Goal: Answer question/provide support: Ask a question

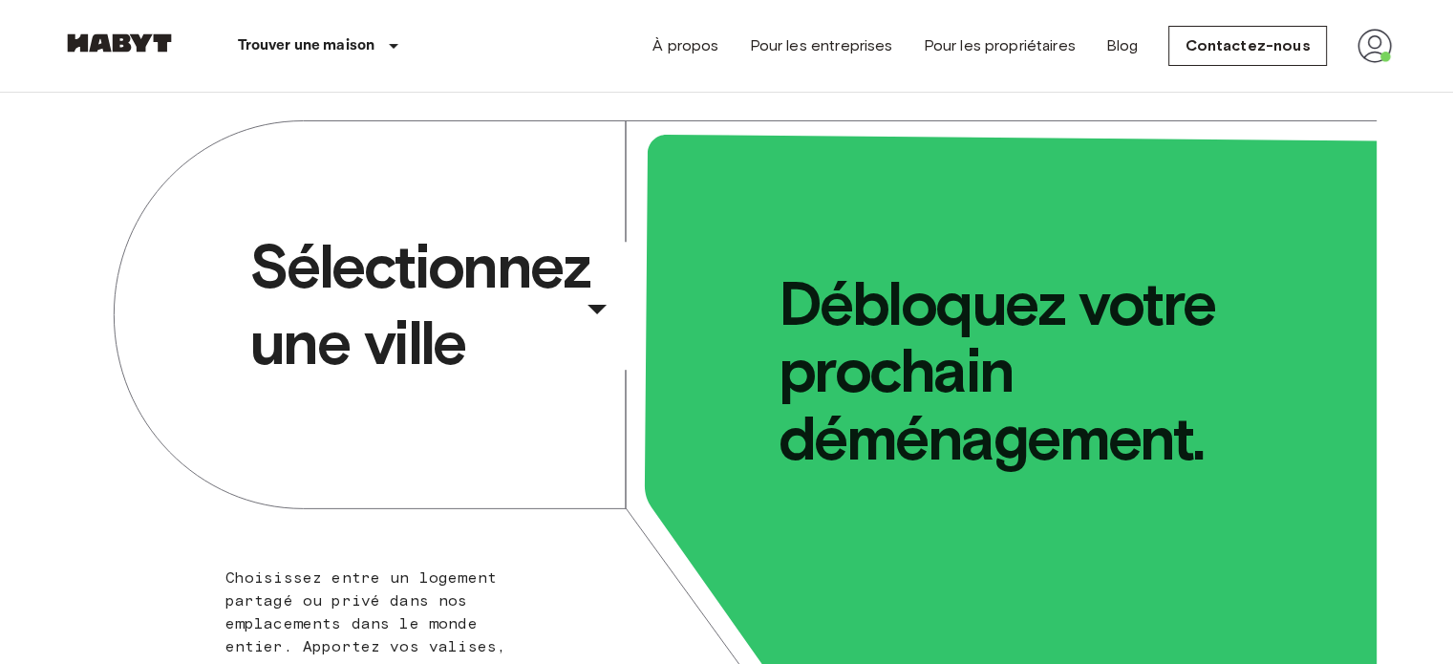
click at [1366, 41] on img at bounding box center [1374, 46] width 34 height 34
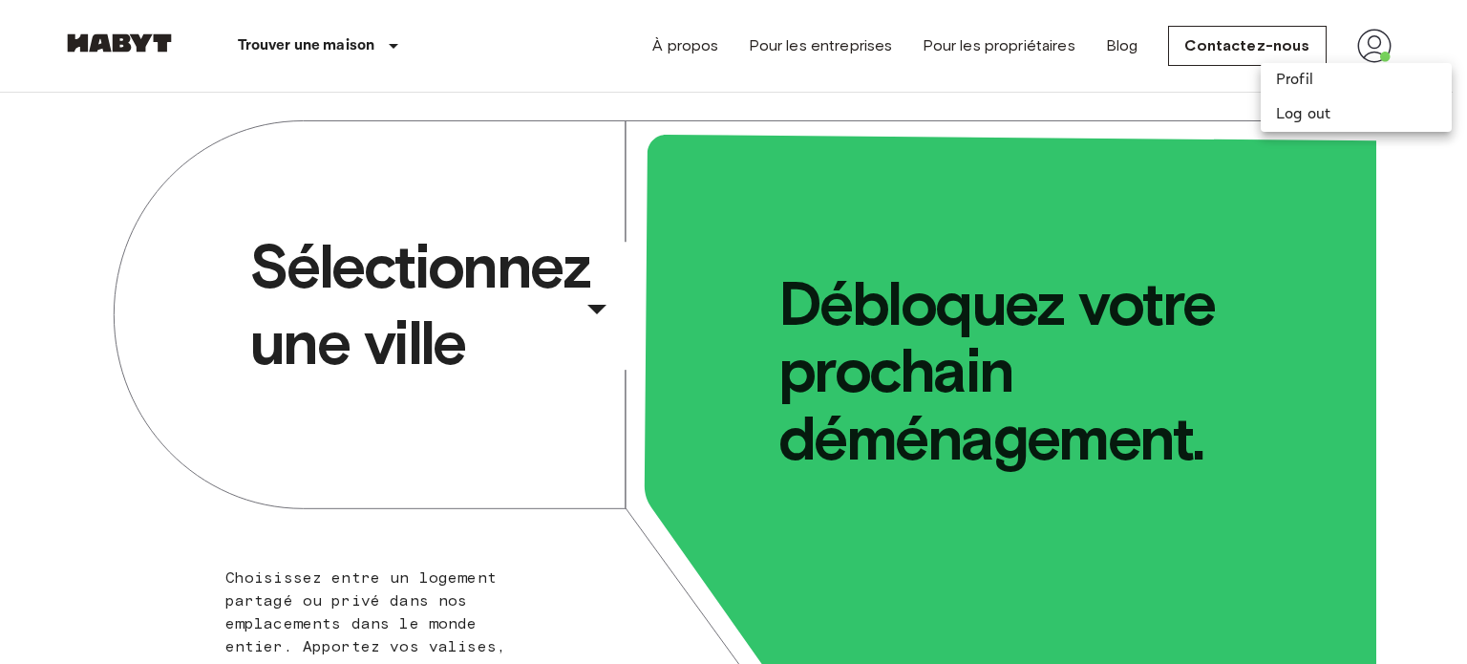
click at [1271, 46] on div at bounding box center [733, 332] width 1467 height 664
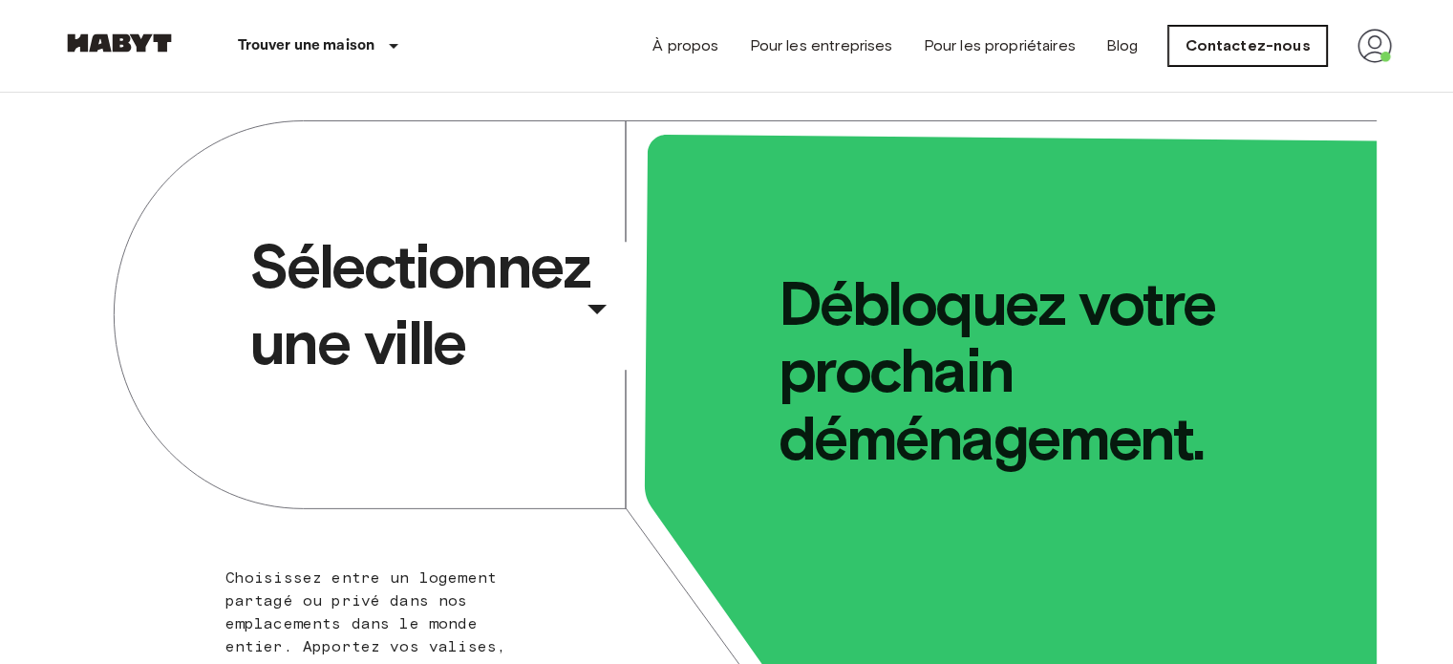
click at [1237, 45] on link "Contactez-nous" at bounding box center [1247, 46] width 158 height 40
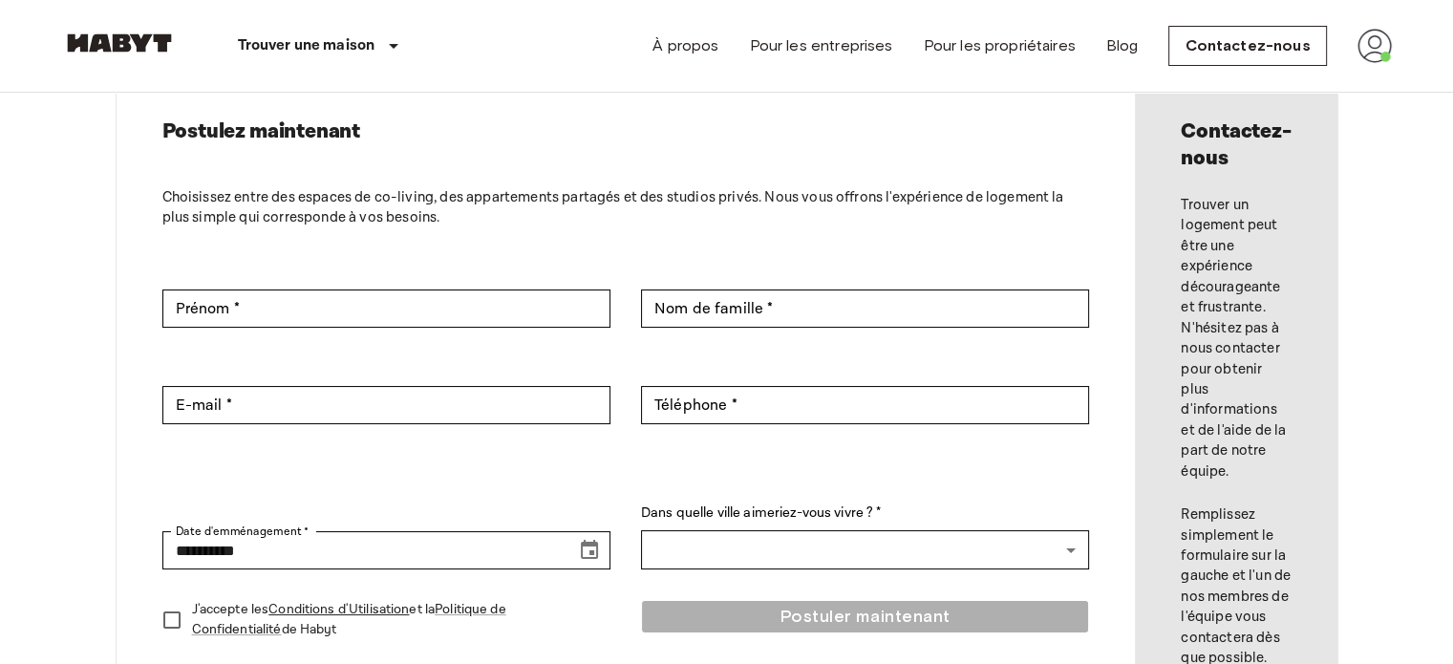
scroll to position [554, 0]
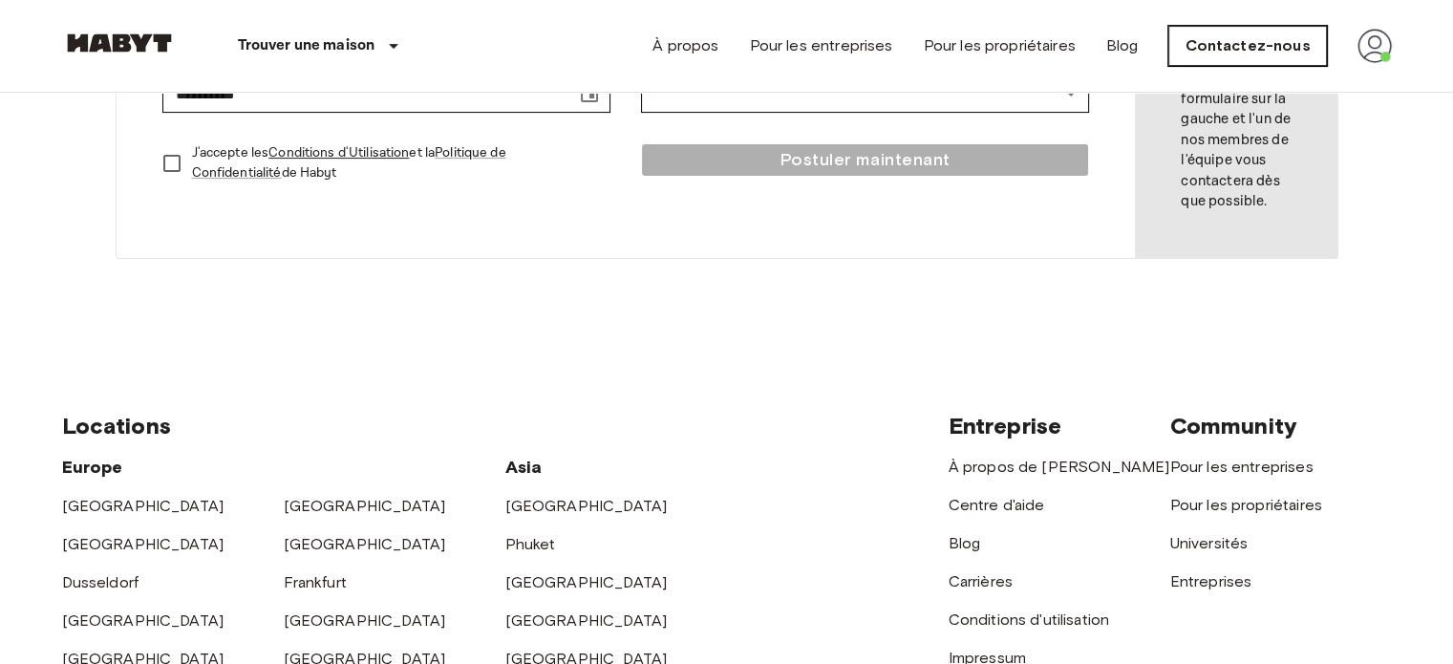
click at [1231, 41] on link "Contactez-nous" at bounding box center [1247, 46] width 158 height 40
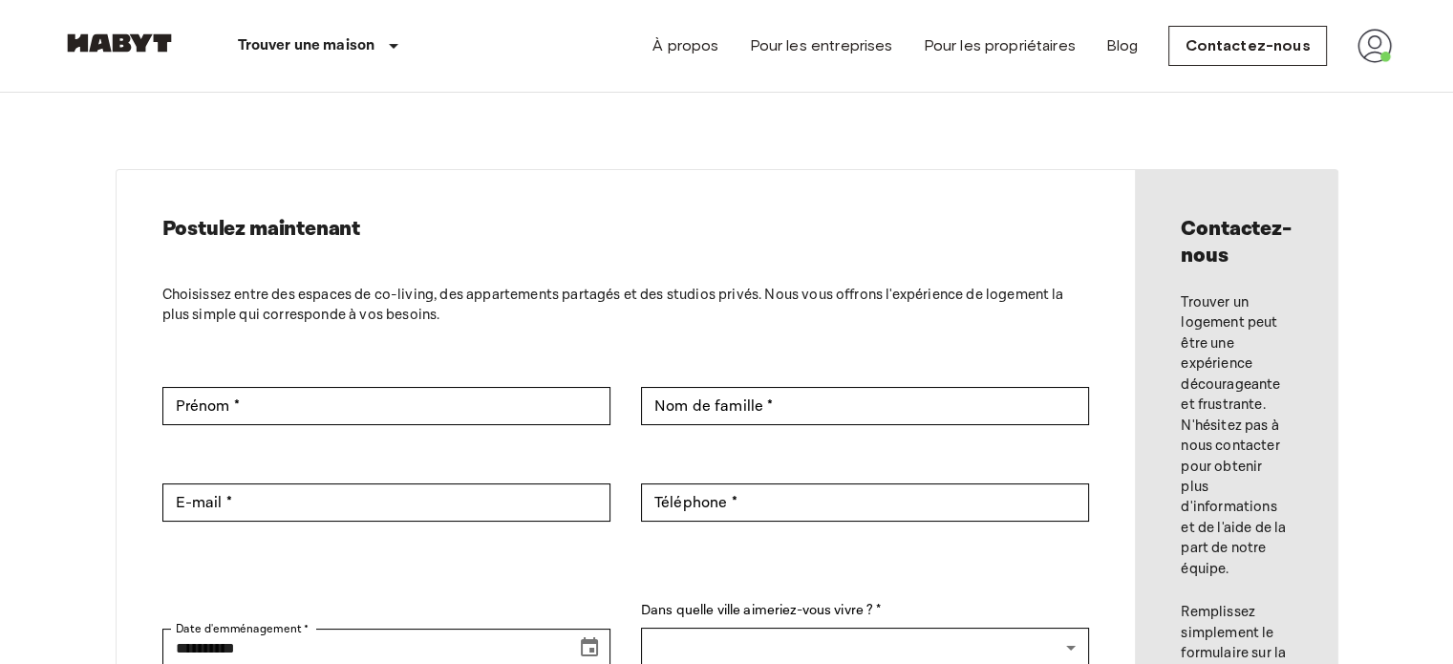
click at [1381, 46] on img at bounding box center [1374, 46] width 34 height 34
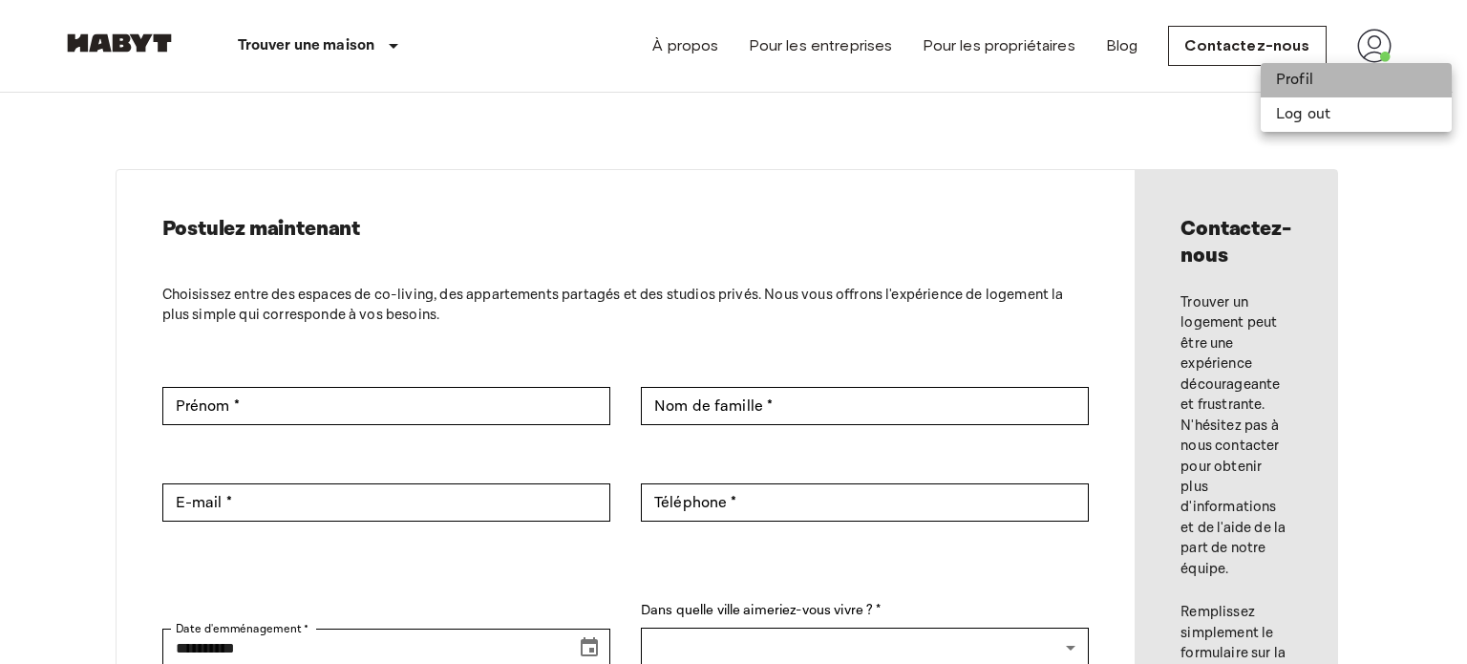
click at [1331, 74] on li "Profil" at bounding box center [1356, 80] width 191 height 34
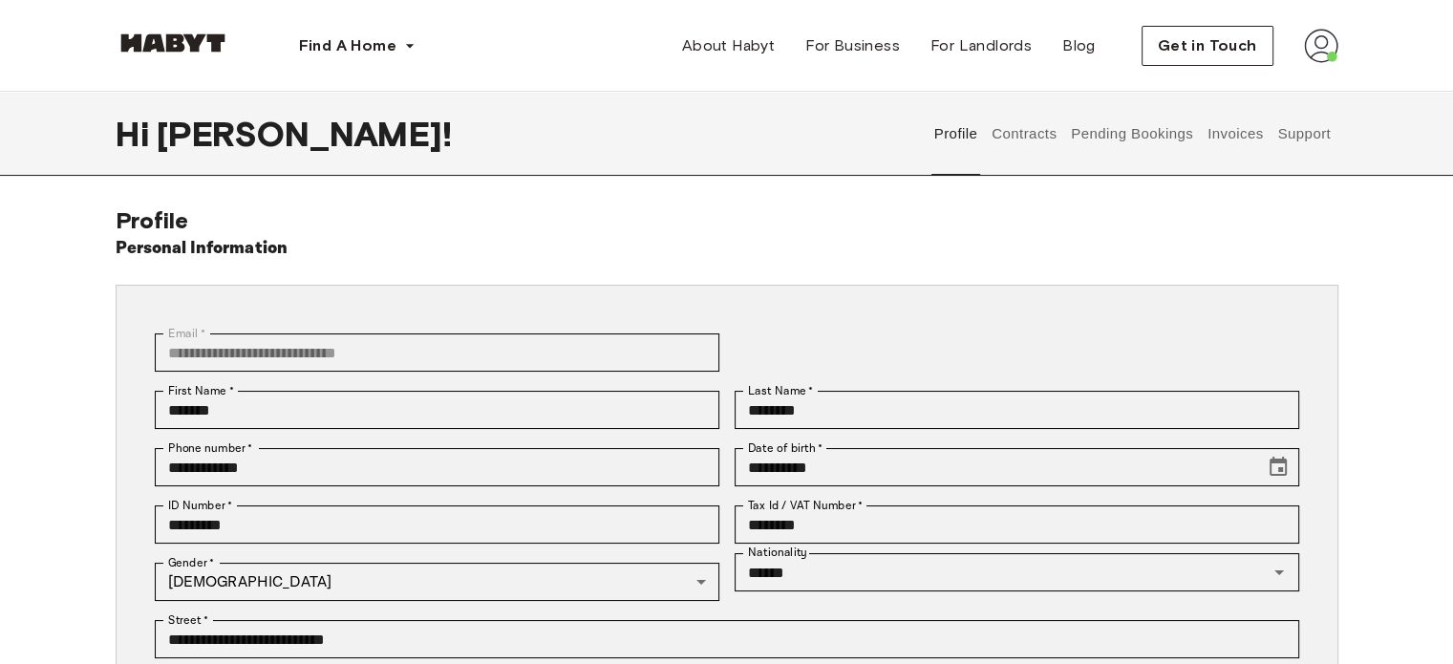
click at [1303, 140] on button "Support" at bounding box center [1304, 134] width 58 height 84
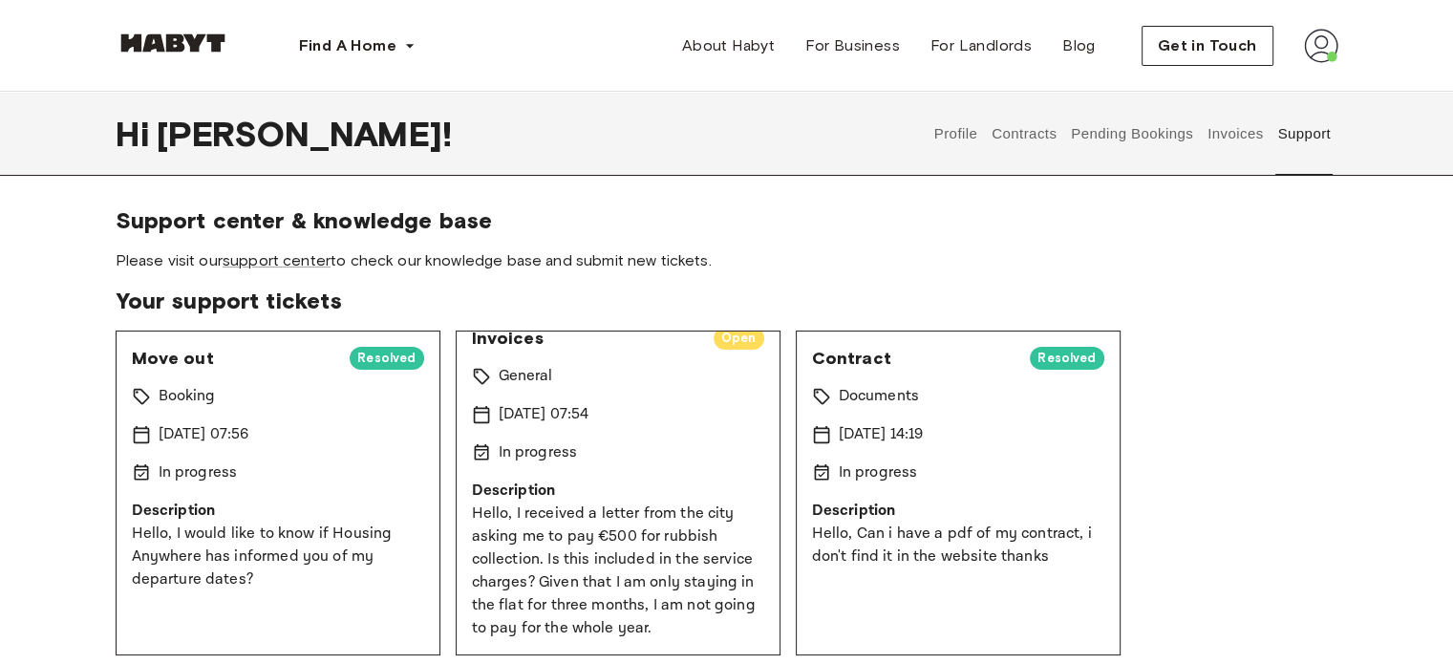
click at [287, 543] on p "Hello, I would like to know if Housing Anywhere has informed you of my departur…" at bounding box center [278, 556] width 292 height 69
click at [379, 343] on div "Move out Resolved Booking 14 Aug 2025 07:56 In progress Description Hello, I wo…" at bounding box center [278, 492] width 325 height 325
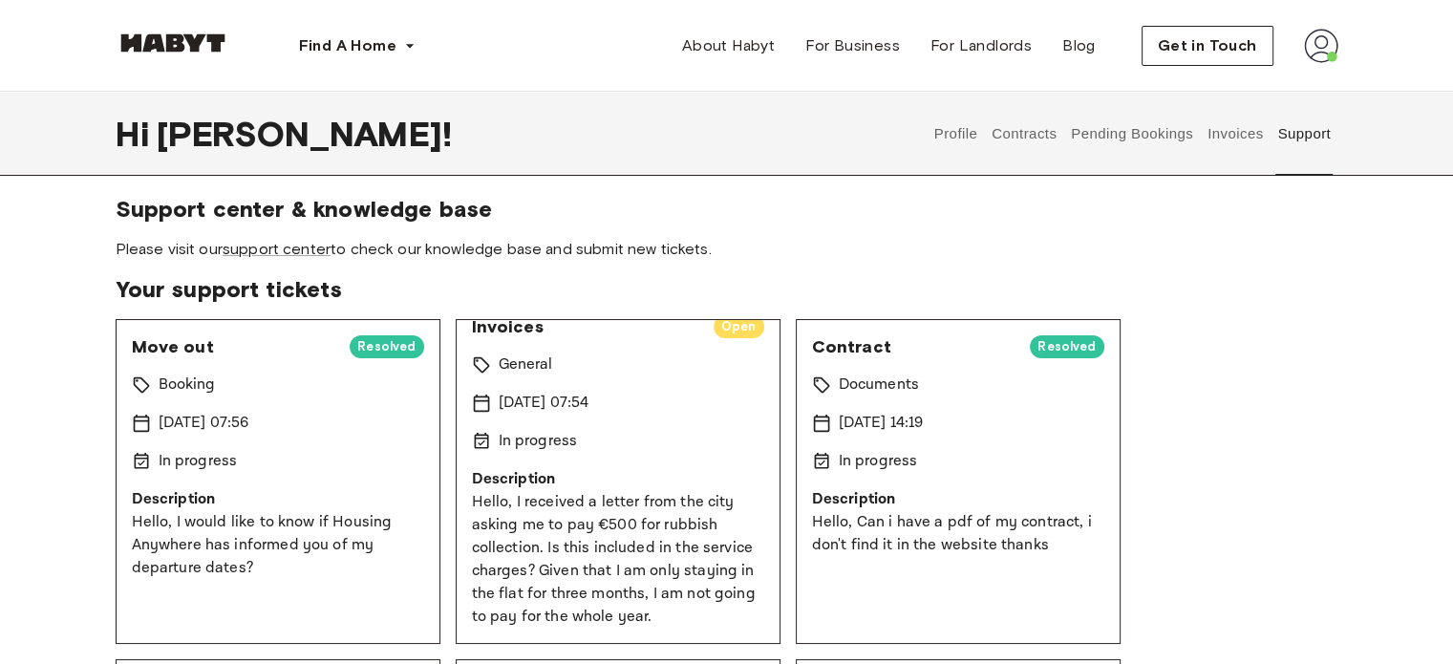
scroll to position [10, 0]
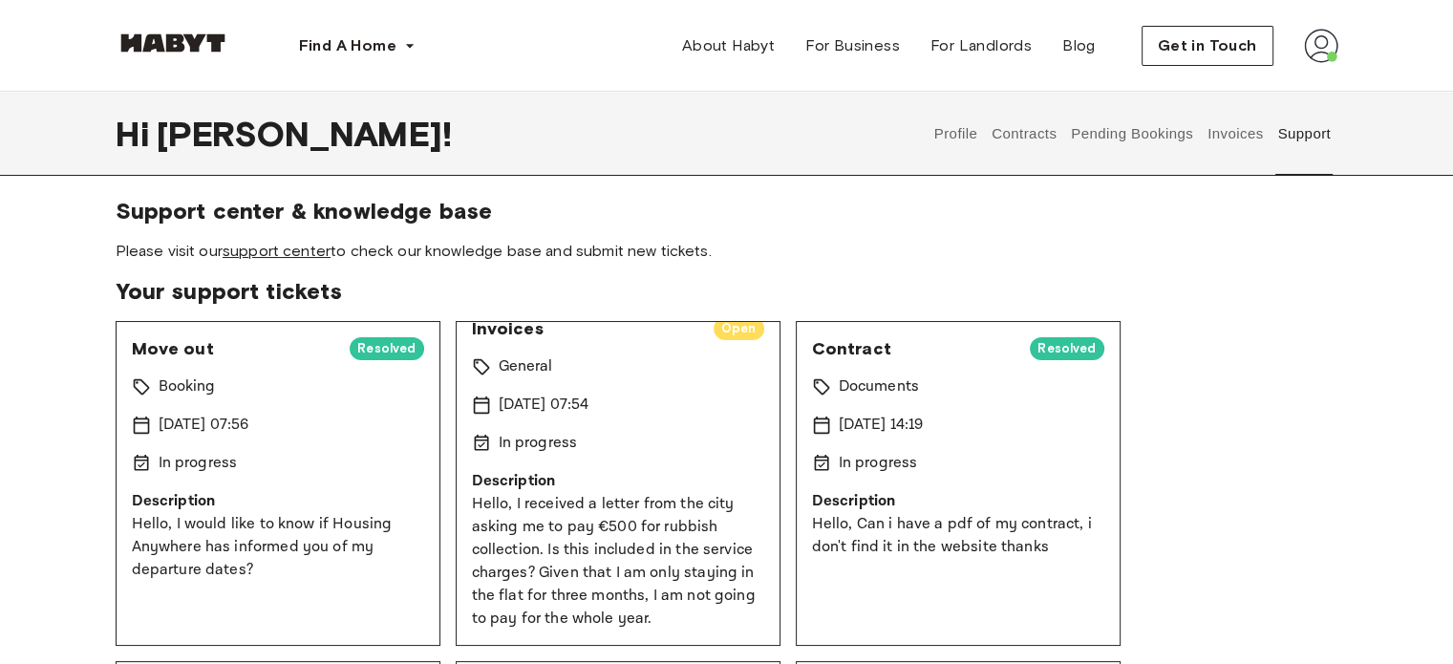
click at [310, 248] on link "support center" at bounding box center [277, 251] width 108 height 18
